Goal: Information Seeking & Learning: Learn about a topic

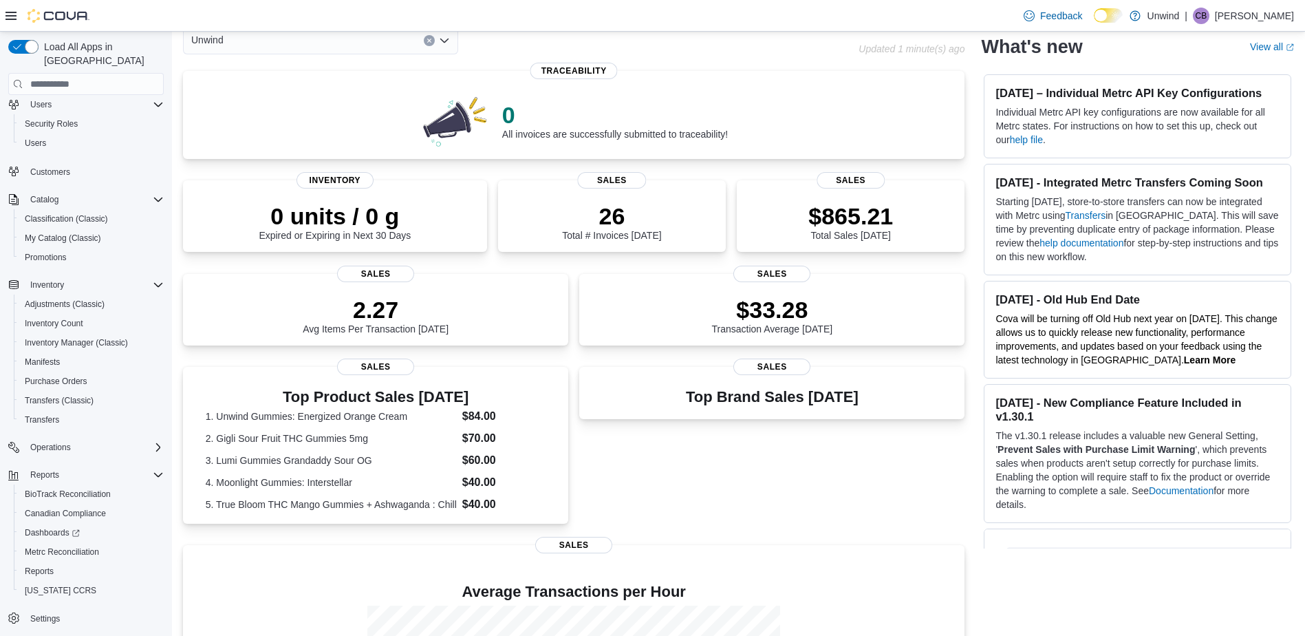
scroll to position [138, 0]
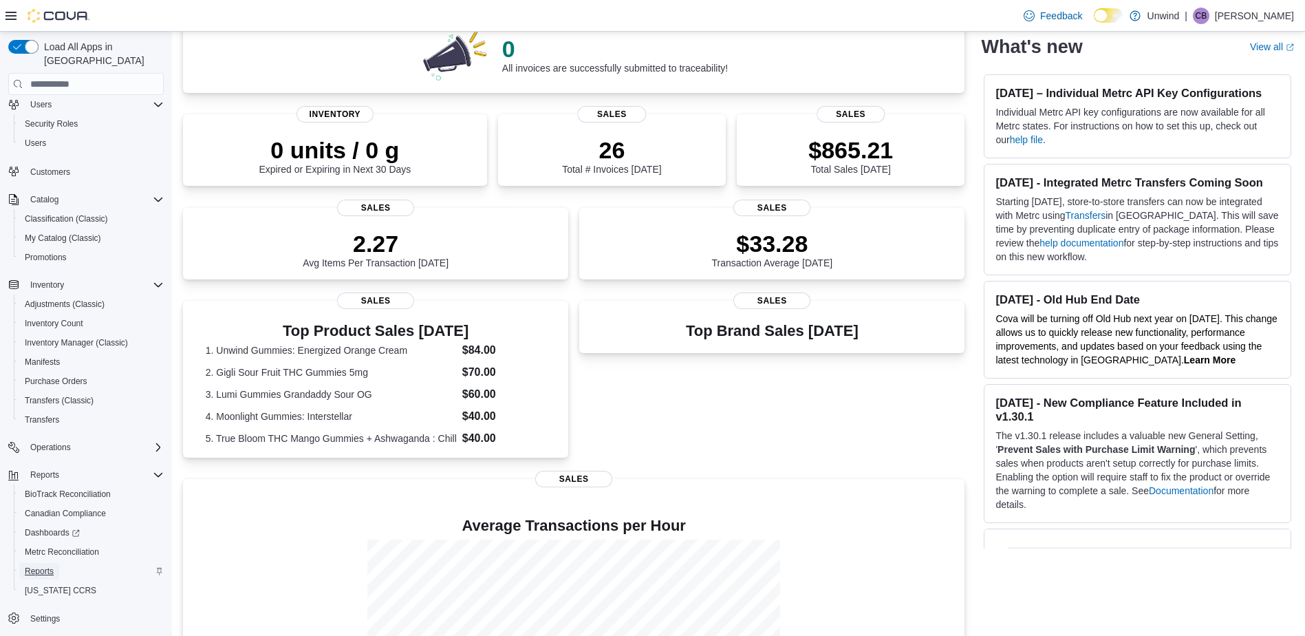
click at [54, 565] on span "Reports" at bounding box center [39, 570] width 29 height 11
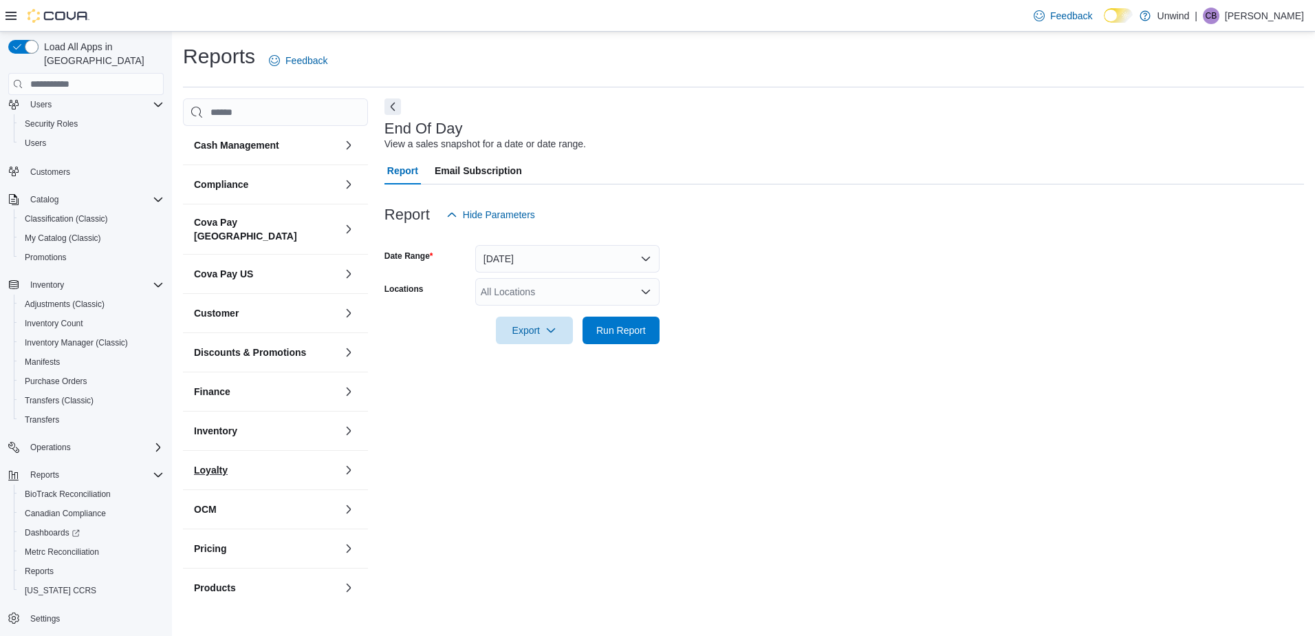
click at [270, 463] on button "Loyalty" at bounding box center [266, 470] width 144 height 14
click at [296, 306] on button "Customer" at bounding box center [266, 313] width 144 height 14
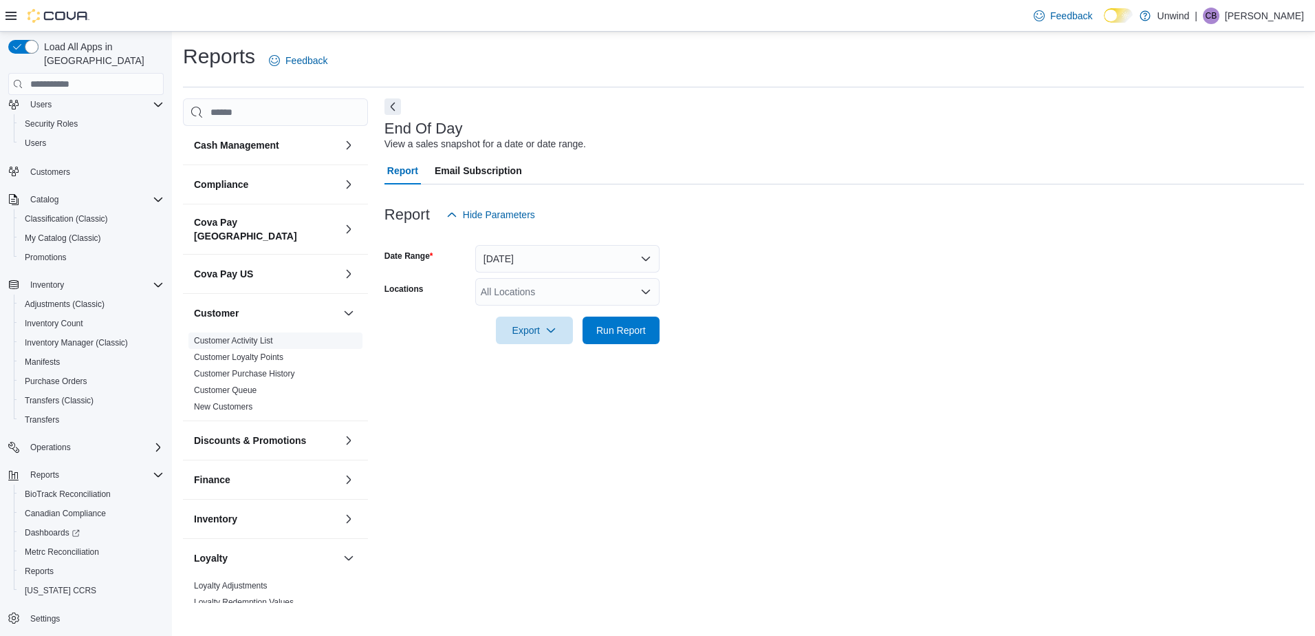
click at [265, 336] on link "Customer Activity List" at bounding box center [233, 341] width 79 height 10
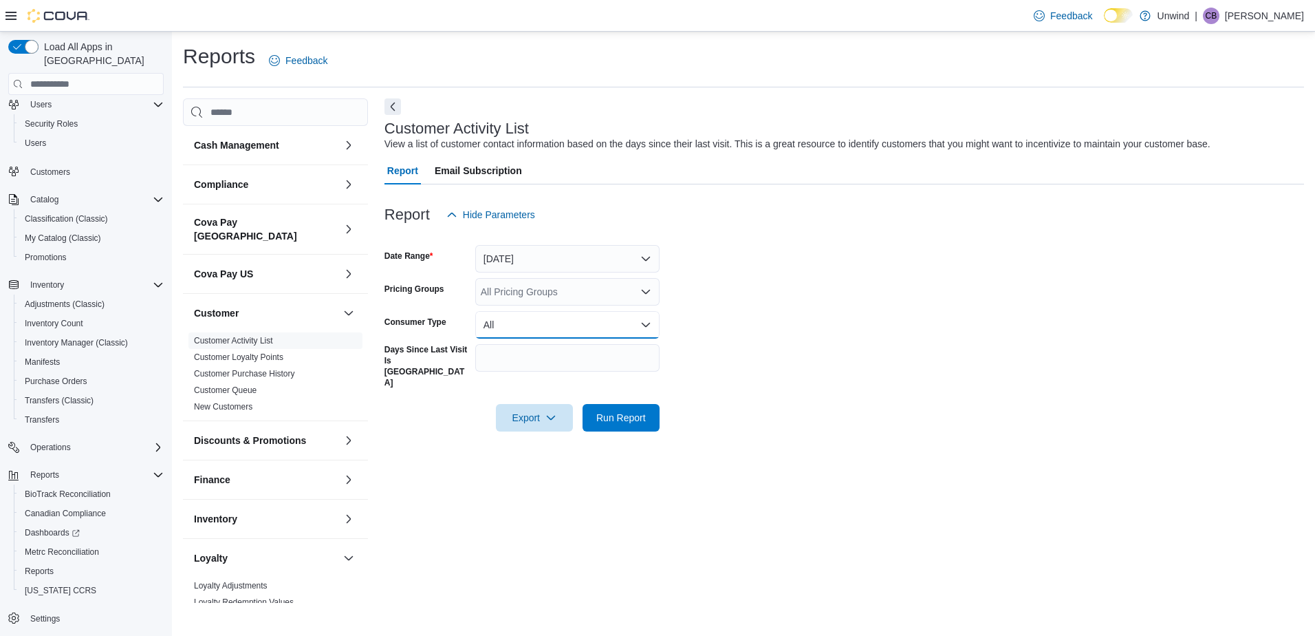
click at [509, 332] on button "All" at bounding box center [567, 325] width 184 height 28
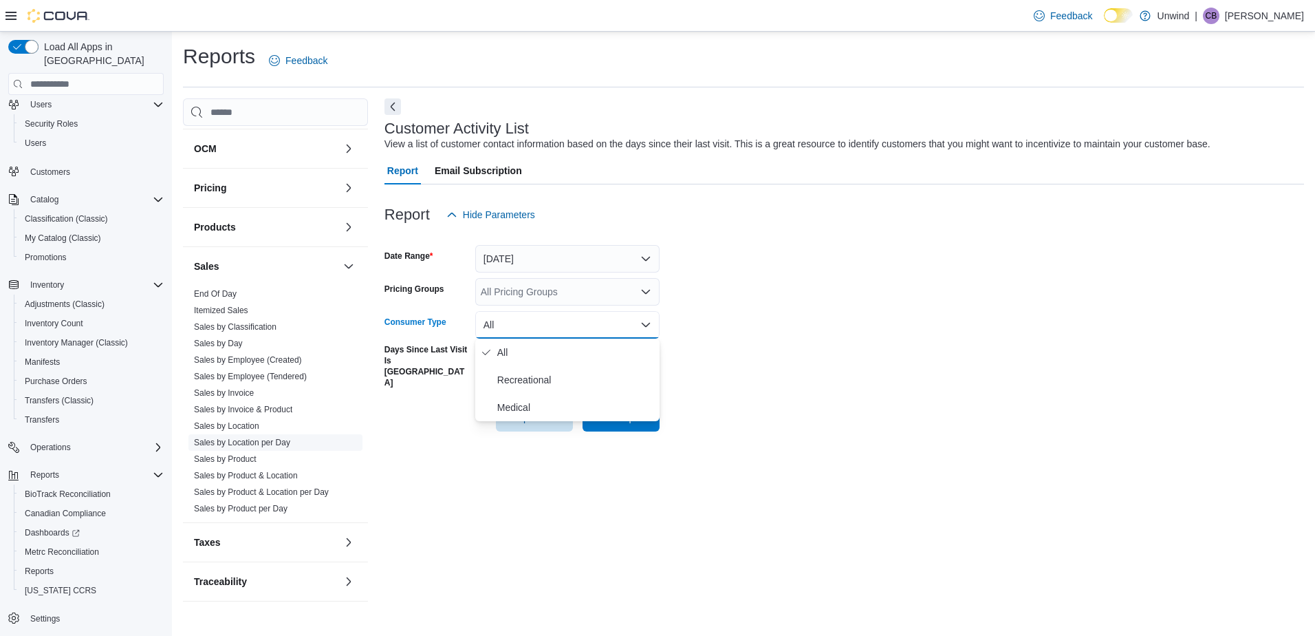
scroll to position [488, 0]
click at [261, 219] on button "Products" at bounding box center [266, 226] width 144 height 14
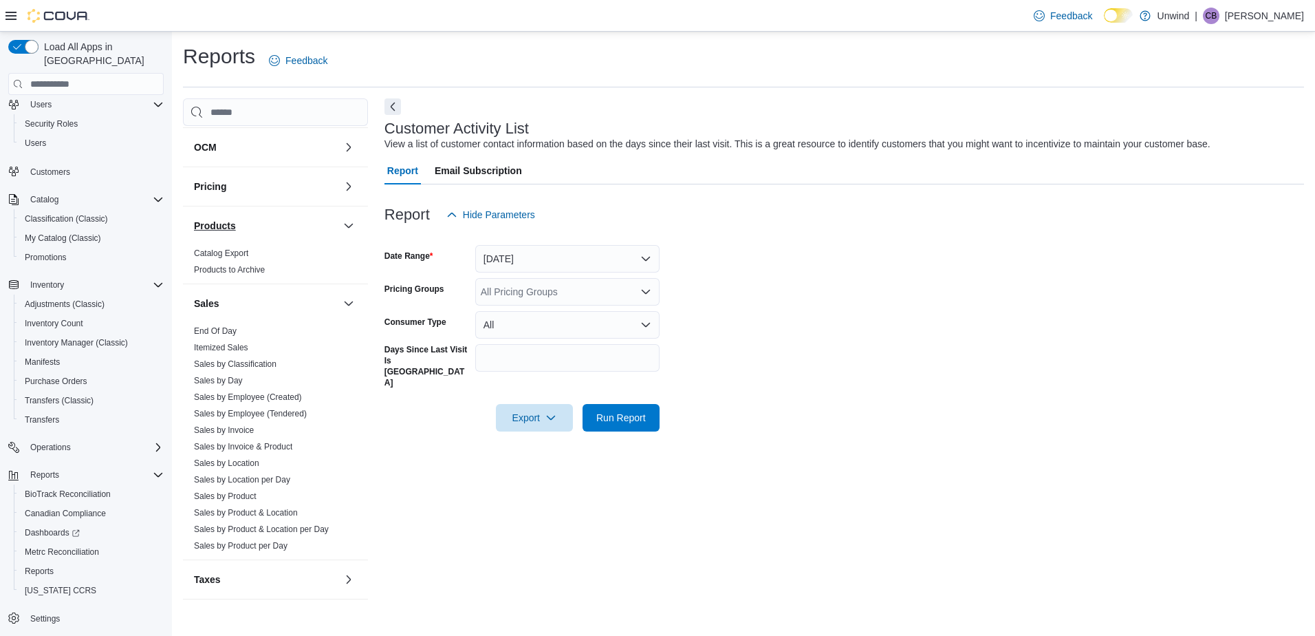
click at [259, 219] on button "Products" at bounding box center [266, 226] width 144 height 14
click at [263, 180] on button "Pricing" at bounding box center [266, 187] width 144 height 14
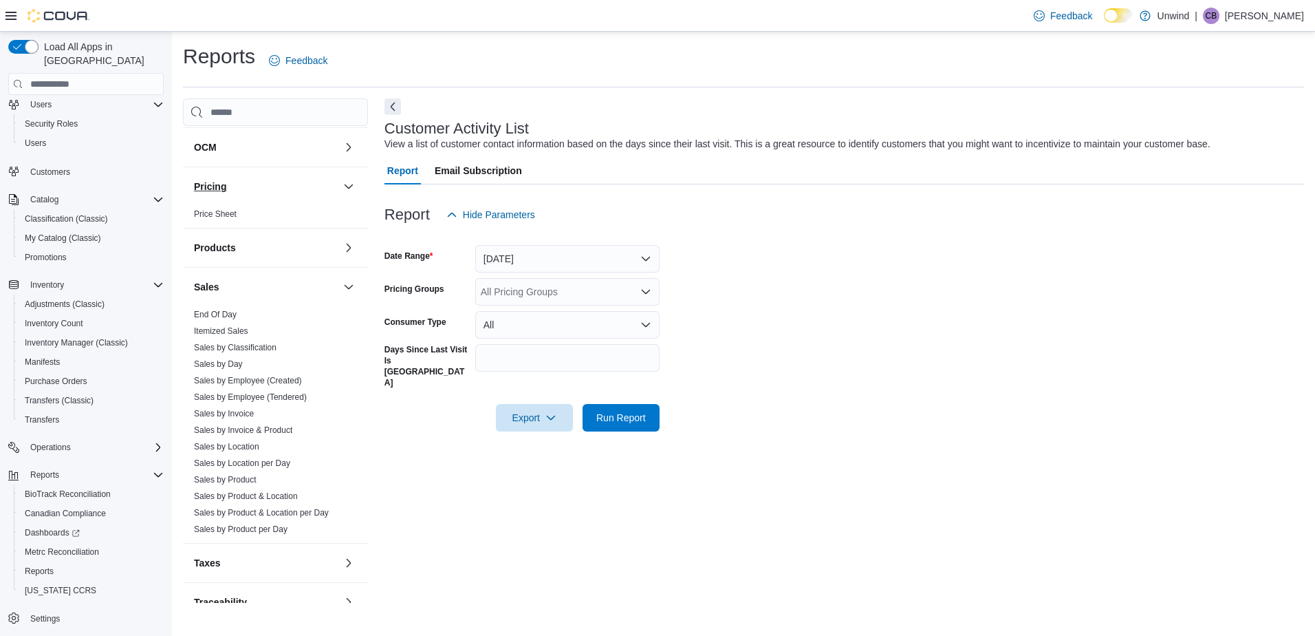
click at [263, 180] on button "Pricing" at bounding box center [266, 187] width 144 height 14
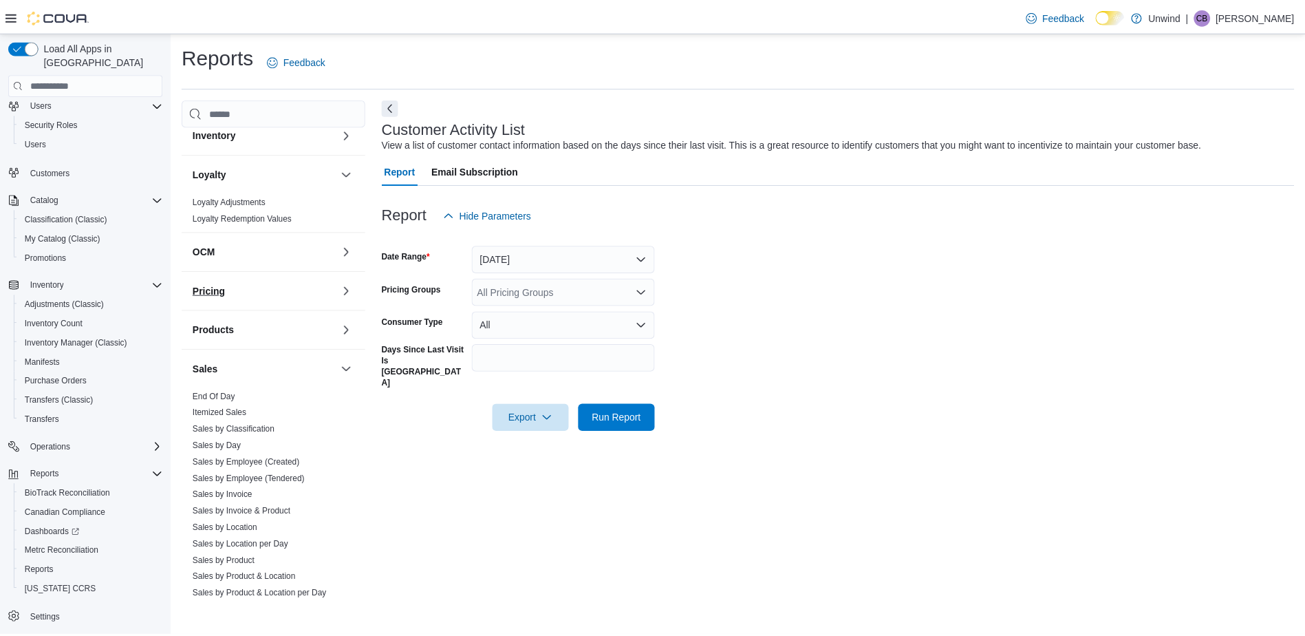
scroll to position [351, 0]
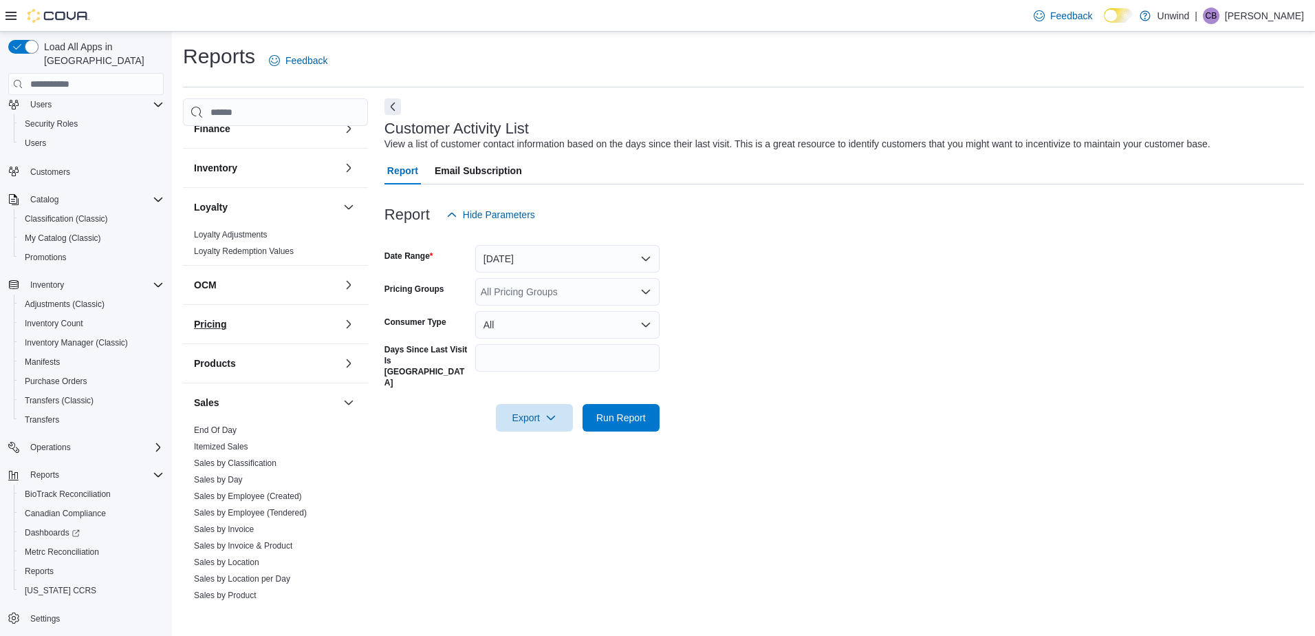
click at [257, 319] on button "Pricing" at bounding box center [266, 324] width 144 height 14
click at [237, 347] on link "Price Sheet" at bounding box center [215, 352] width 43 height 10
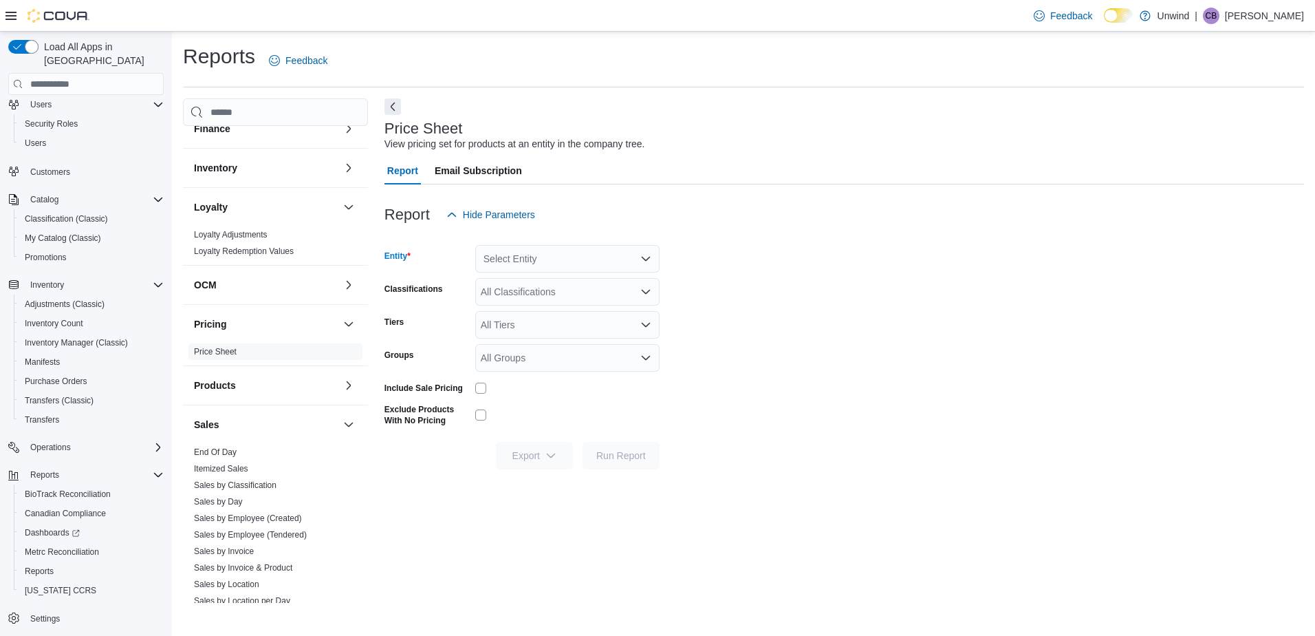
click at [611, 264] on div "Select Entity" at bounding box center [567, 259] width 184 height 28
click at [576, 303] on span "[STREET_ADDRESS]" at bounding box center [568, 302] width 95 height 14
click at [623, 459] on span "Run Report" at bounding box center [621, 455] width 50 height 14
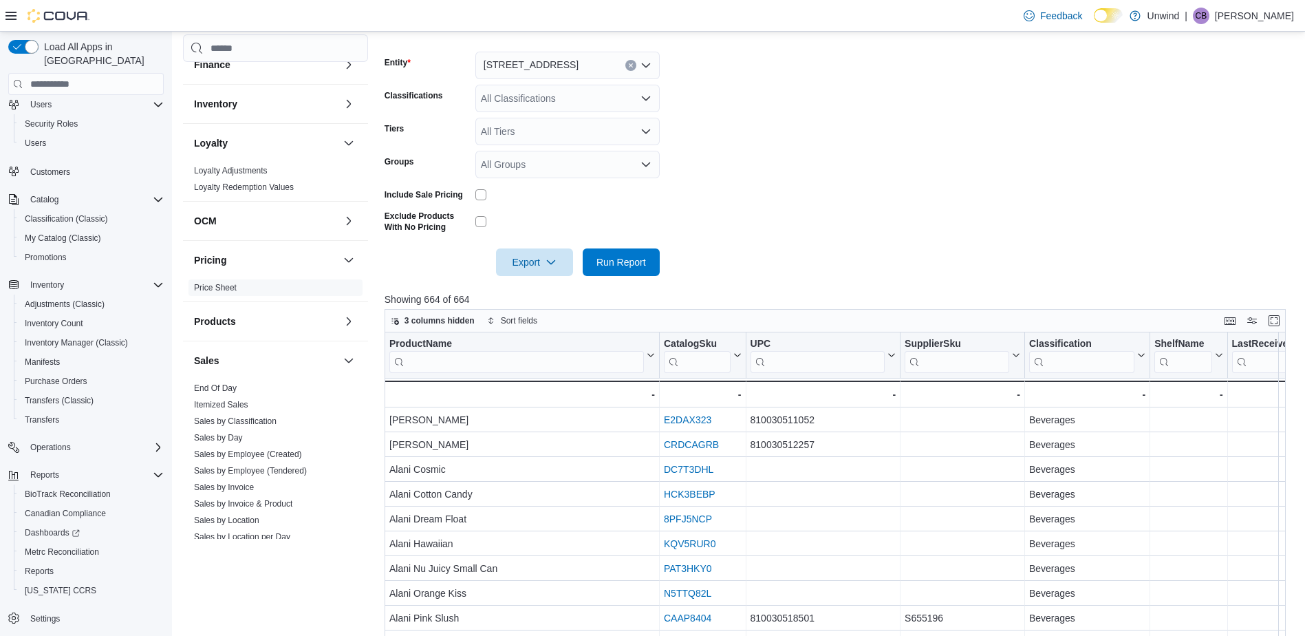
scroll to position [179, 0]
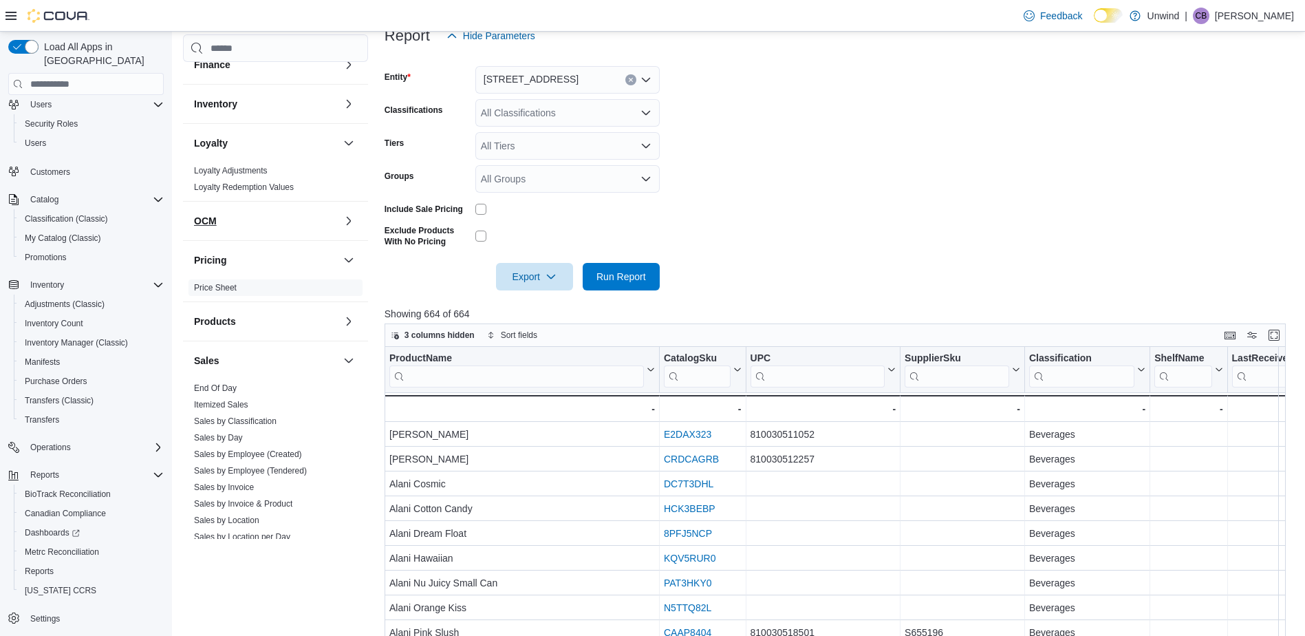
click at [307, 214] on button "OCM" at bounding box center [266, 221] width 144 height 14
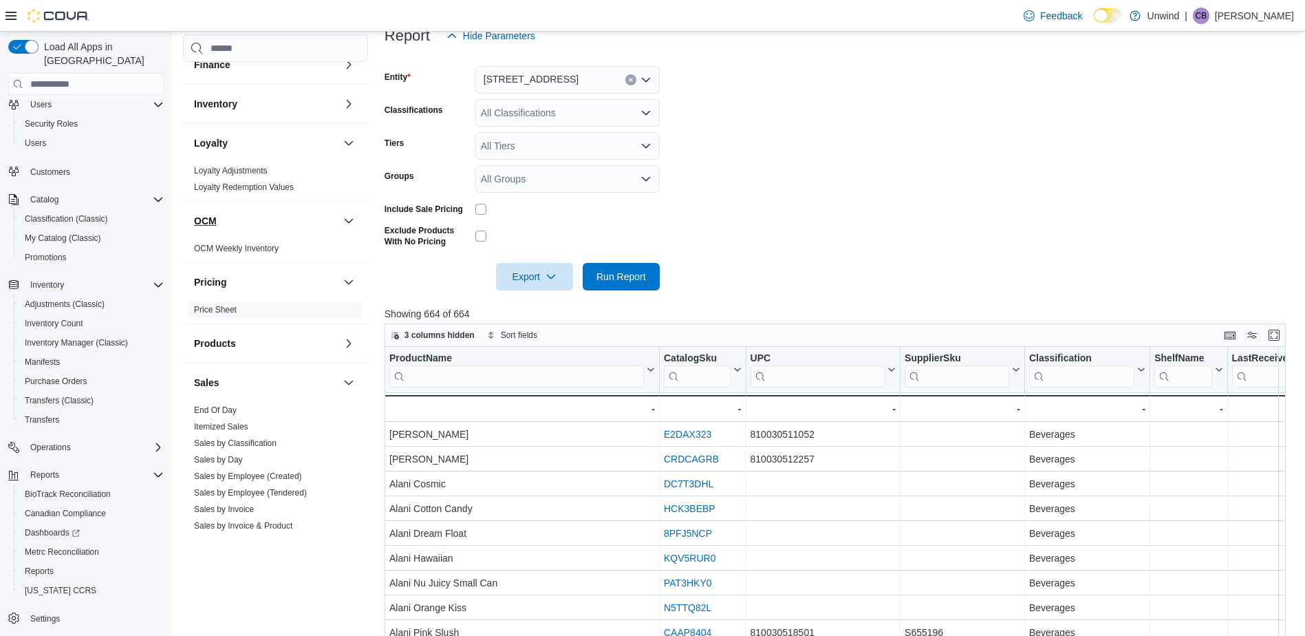
click at [303, 214] on button "OCM" at bounding box center [266, 221] width 144 height 14
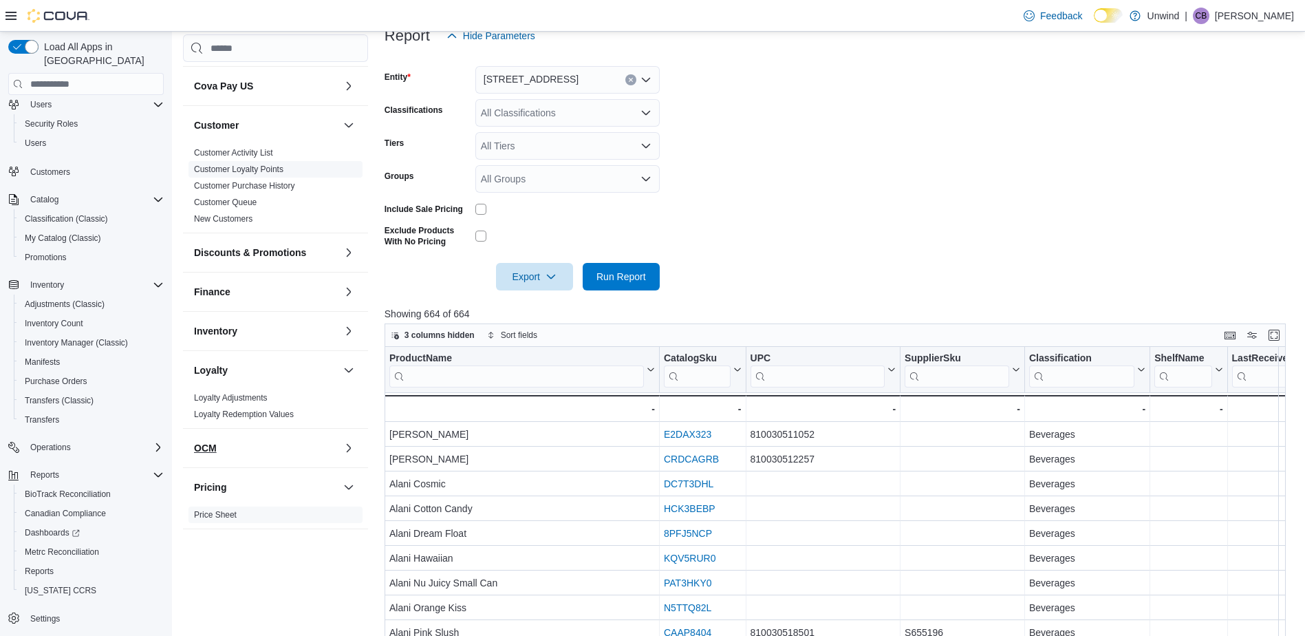
scroll to position [76, 0]
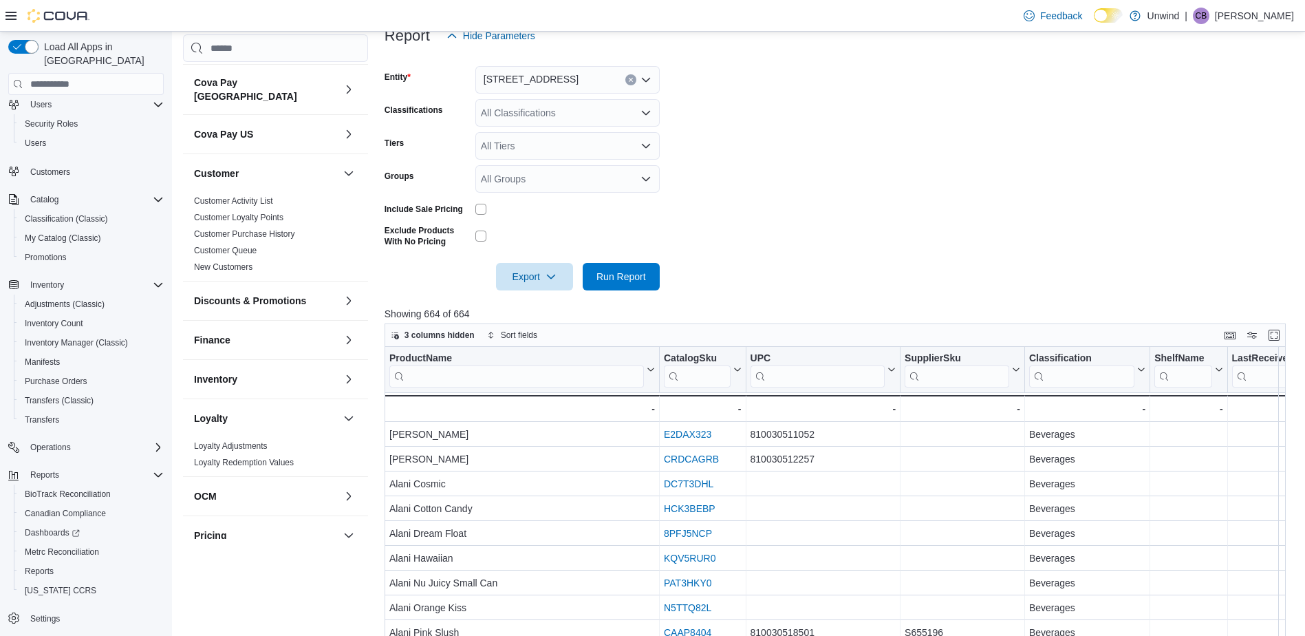
click at [232, 360] on div "Inventory" at bounding box center [275, 379] width 185 height 39
click at [257, 333] on button "Finance" at bounding box center [266, 340] width 144 height 14
click at [272, 299] on div "Discounts & Promotions" at bounding box center [275, 300] width 185 height 39
click at [238, 226] on span "Customer Purchase History" at bounding box center [275, 234] width 174 height 17
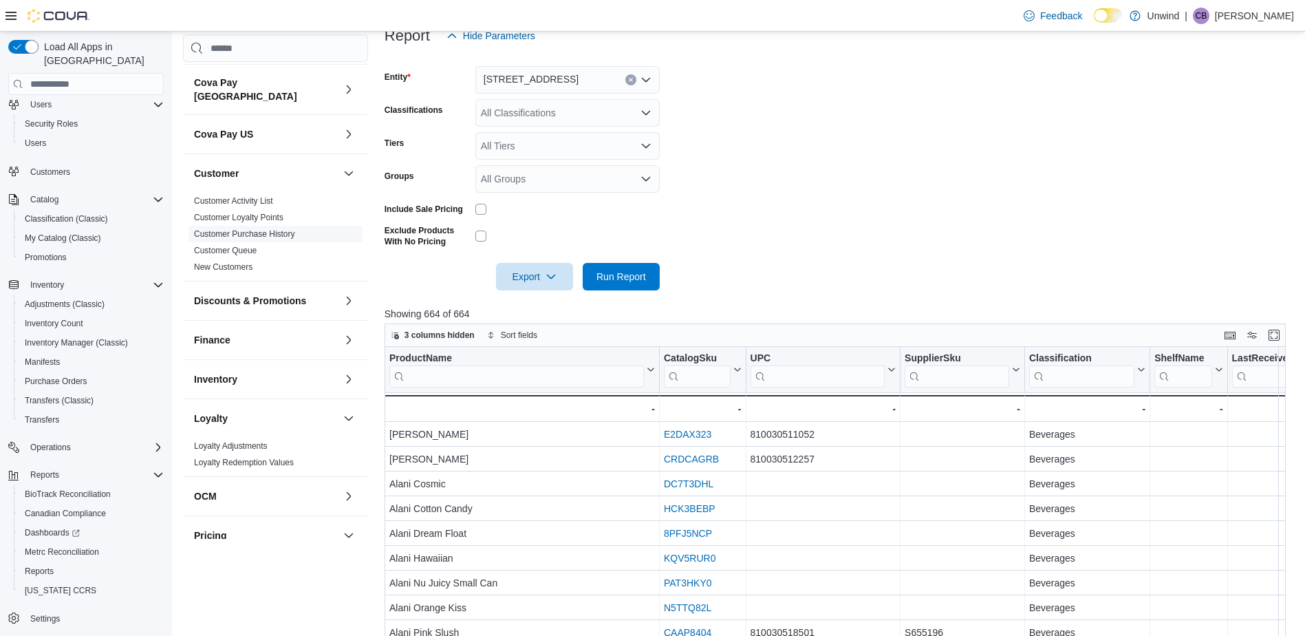
click at [232, 229] on link "Customer Purchase History" at bounding box center [244, 234] width 101 height 10
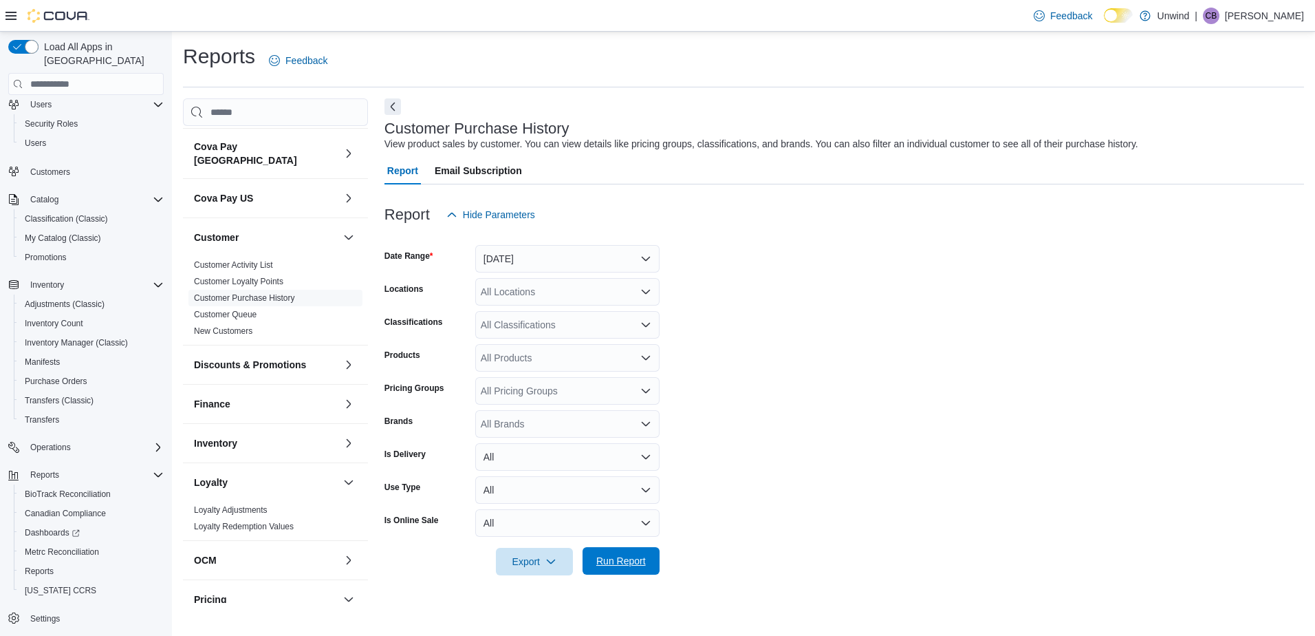
click at [620, 556] on span "Run Report" at bounding box center [621, 561] width 50 height 14
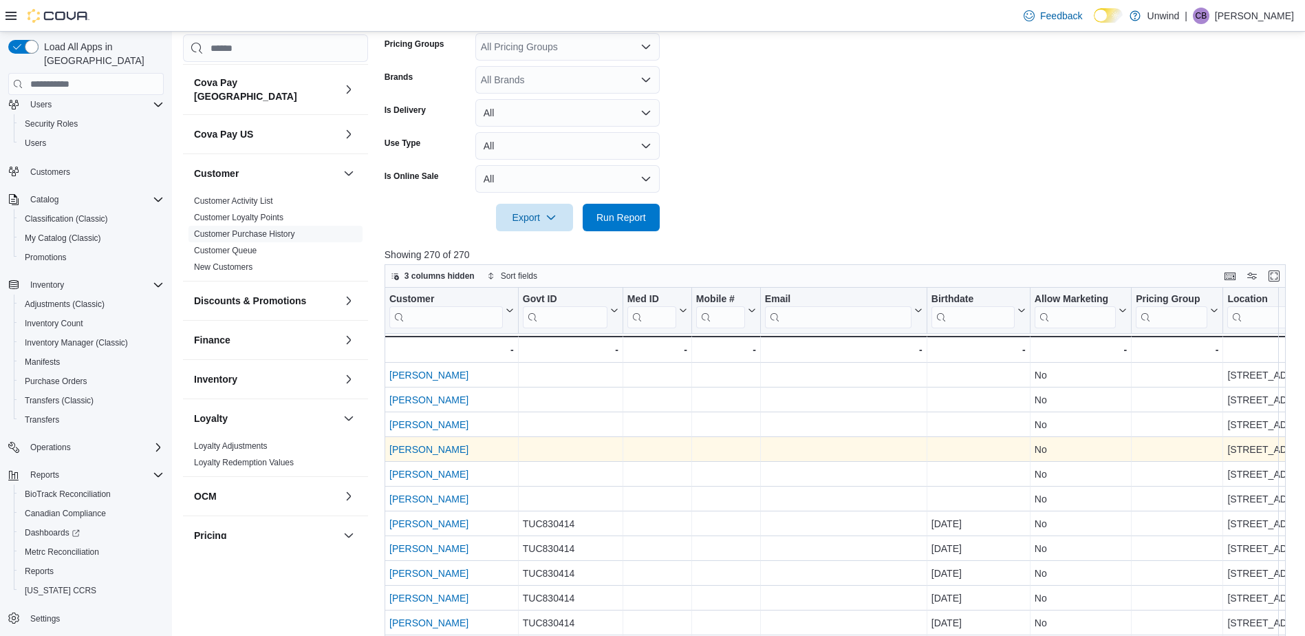
drag, startPoint x: 755, startPoint y: 456, endPoint x: 625, endPoint y: 453, distance: 130.0
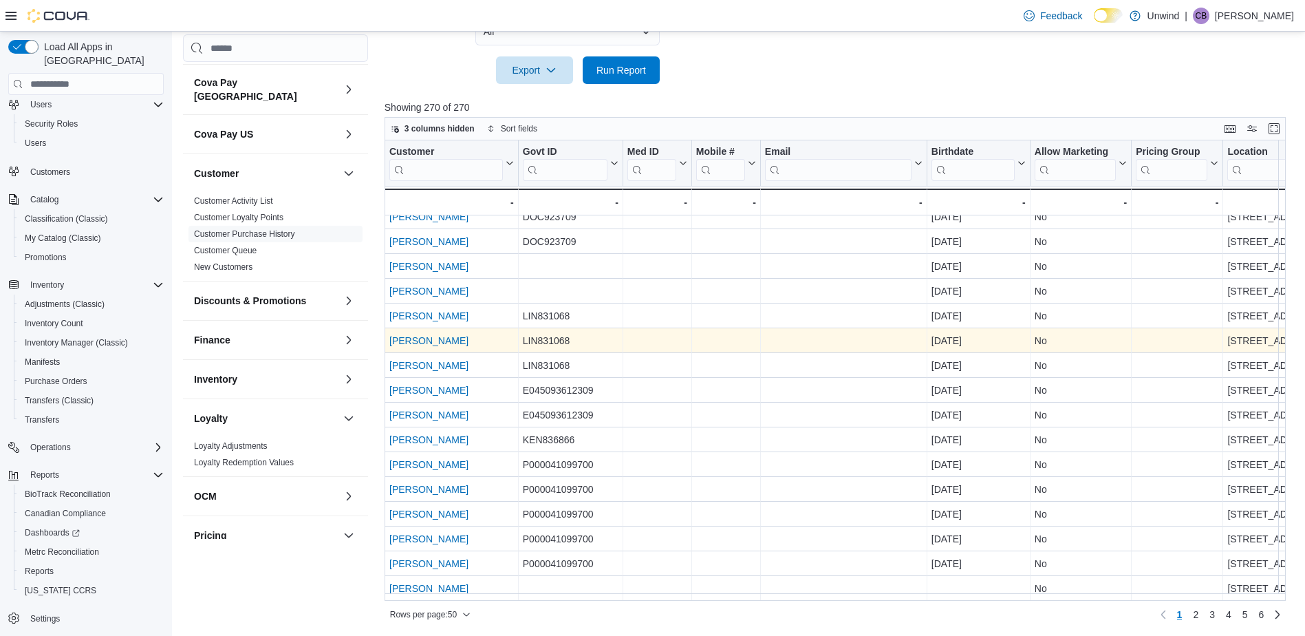
scroll to position [492, 0]
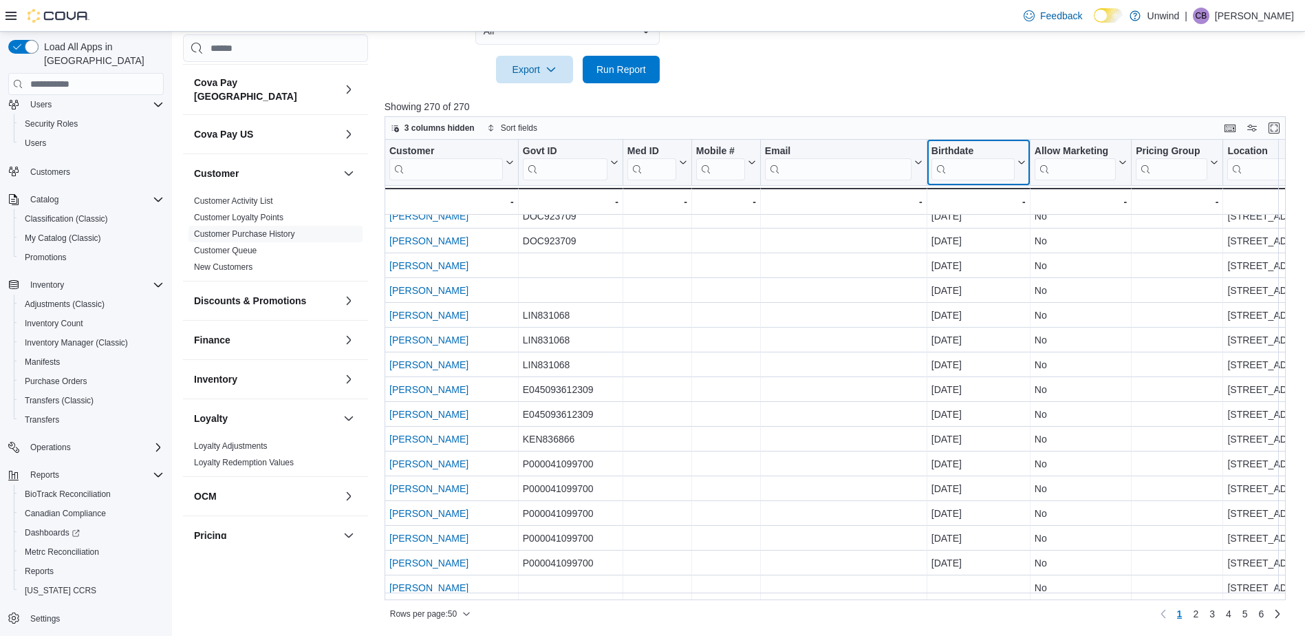
click at [1023, 148] on button "Birthdate" at bounding box center [978, 162] width 94 height 35
click at [1015, 149] on button "Birthdate" at bounding box center [978, 162] width 94 height 35
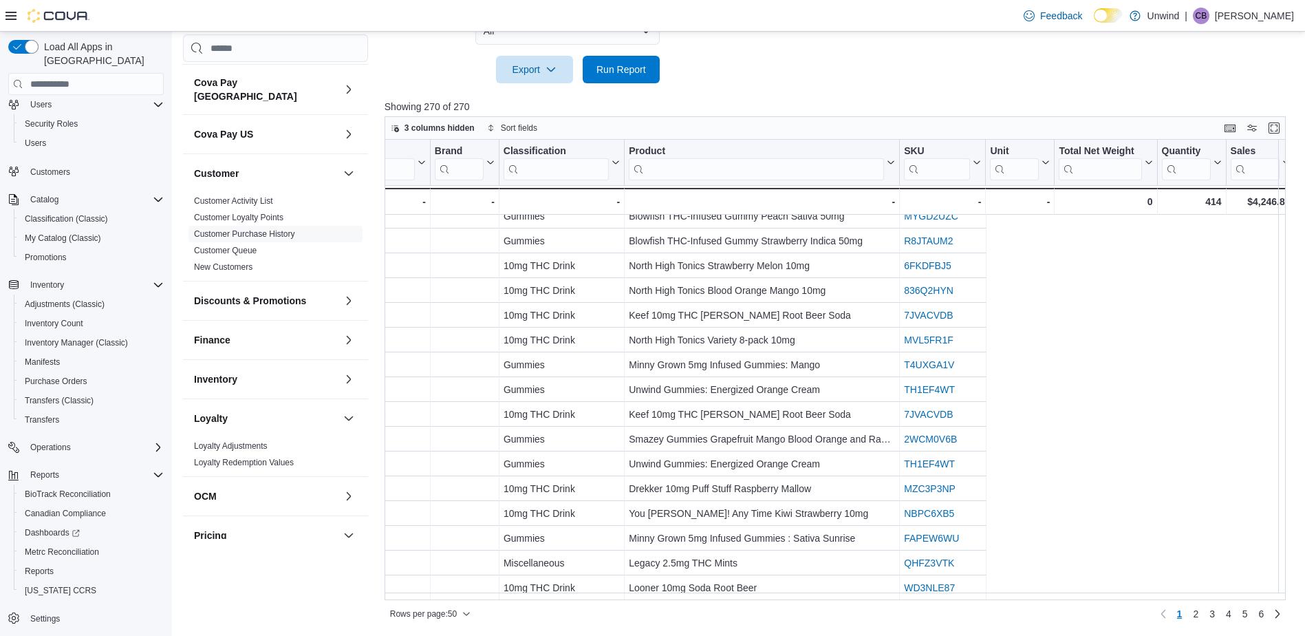
scroll to position [860, 0]
